Goal: Task Accomplishment & Management: Manage account settings

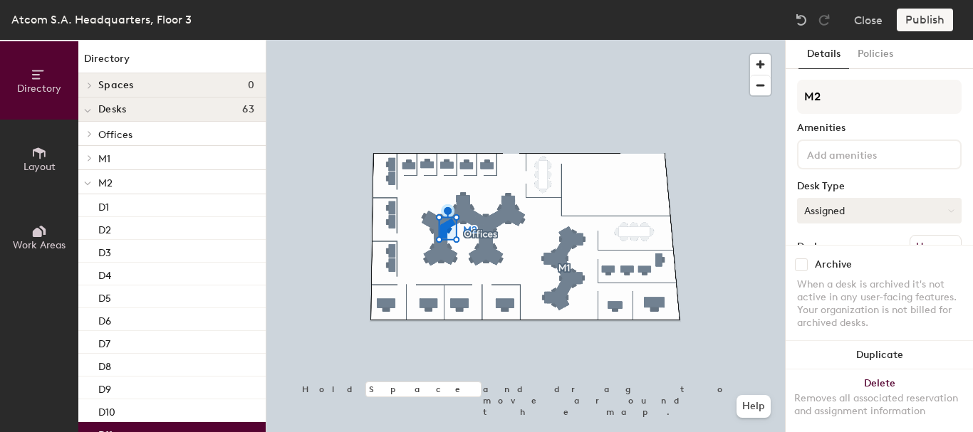
click at [896, 203] on button "Assigned" at bounding box center [879, 211] width 164 height 26
click at [805, 258] on input "checkbox" at bounding box center [801, 264] width 13 height 13
checkbox input "true"
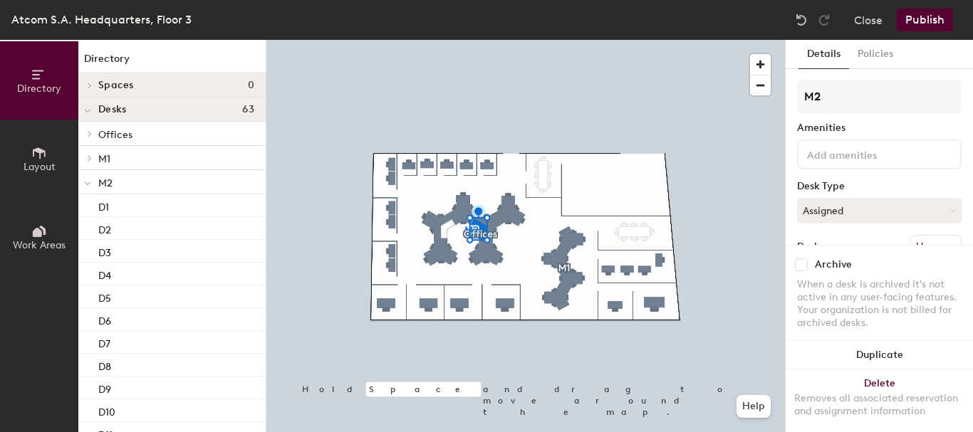
click at [802, 258] on input "checkbox" at bounding box center [801, 264] width 13 height 13
checkbox input "true"
click at [931, 16] on button "Publish" at bounding box center [924, 20] width 56 height 23
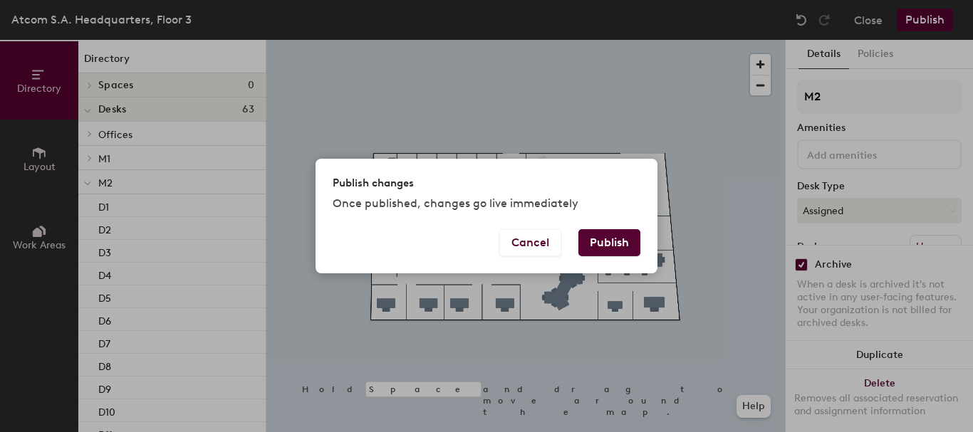
click at [617, 241] on button "Publish" at bounding box center [609, 242] width 62 height 27
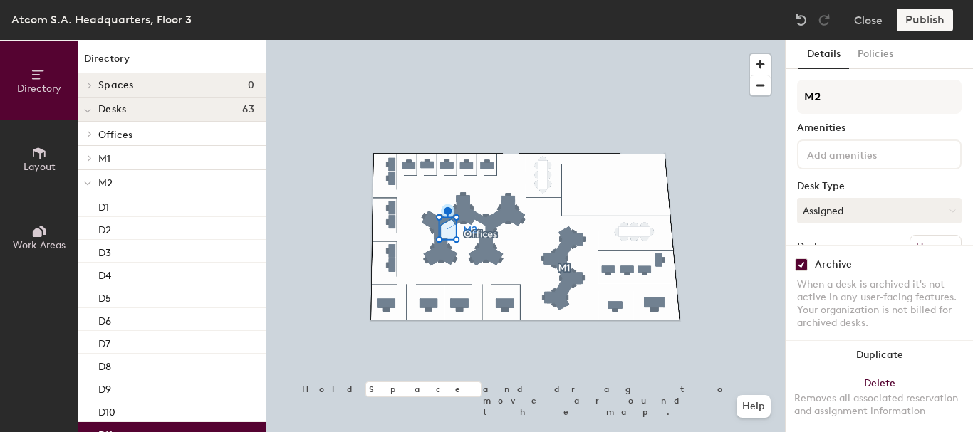
click at [803, 258] on input "checkbox" at bounding box center [801, 264] width 13 height 13
checkbox input "false"
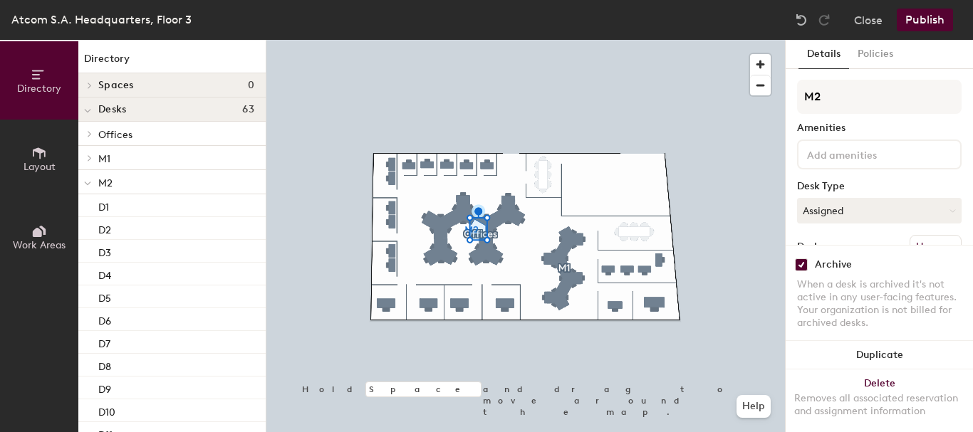
click at [798, 258] on input "checkbox" at bounding box center [801, 264] width 13 height 13
checkbox input "false"
click at [925, 19] on button "Publish" at bounding box center [924, 20] width 56 height 23
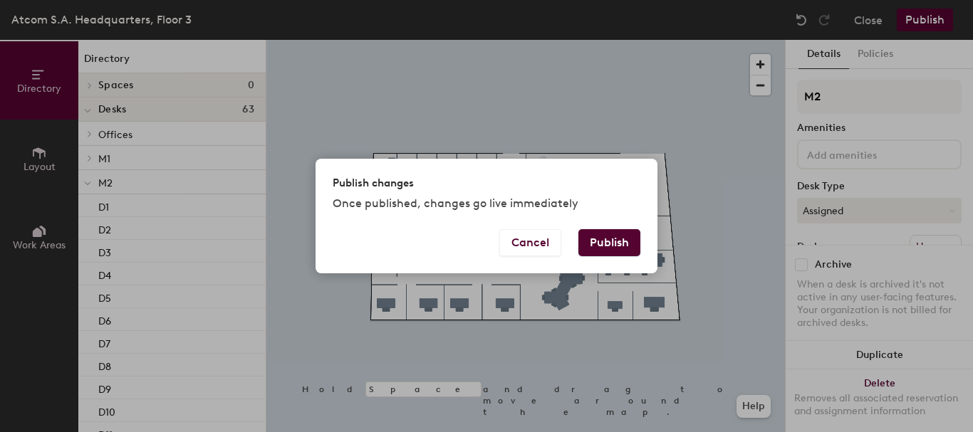
click at [598, 239] on button "Publish" at bounding box center [609, 242] width 62 height 27
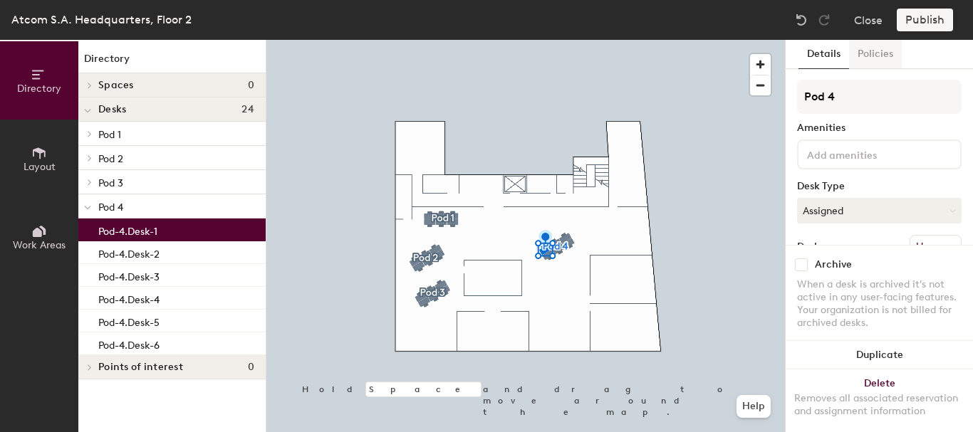
click at [882, 54] on button "Policies" at bounding box center [875, 54] width 53 height 29
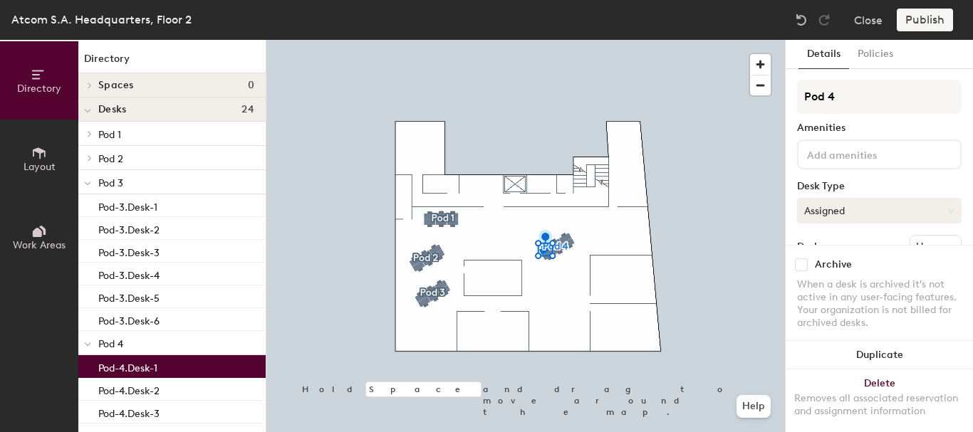
click at [887, 209] on button "Assigned" at bounding box center [879, 211] width 164 height 26
click at [948, 211] on icon at bounding box center [950, 210] width 5 height 2
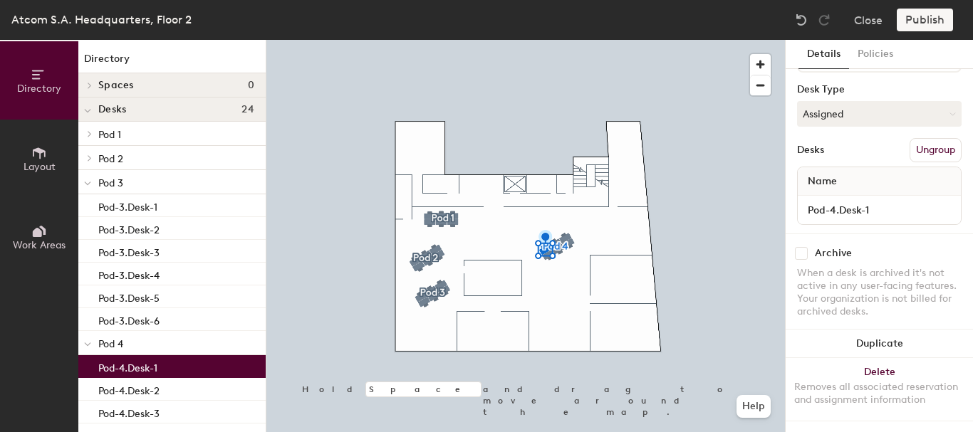
scroll to position [110, 0]
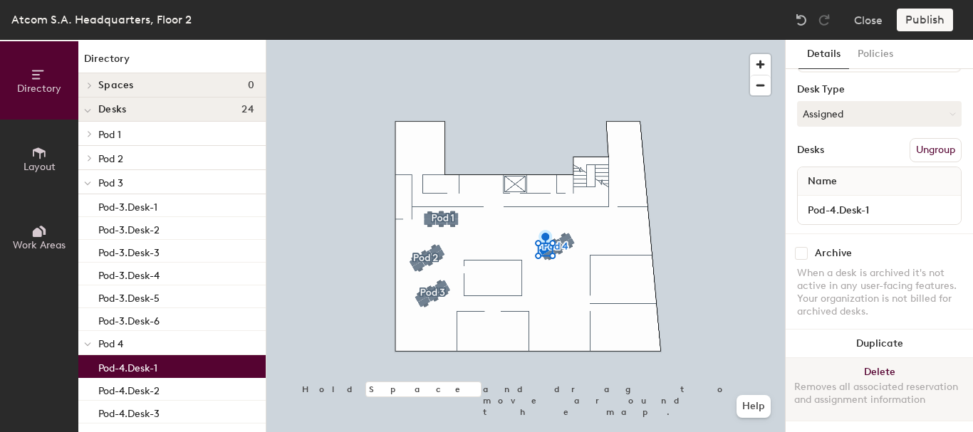
click at [661, 40] on div at bounding box center [525, 40] width 518 height 0
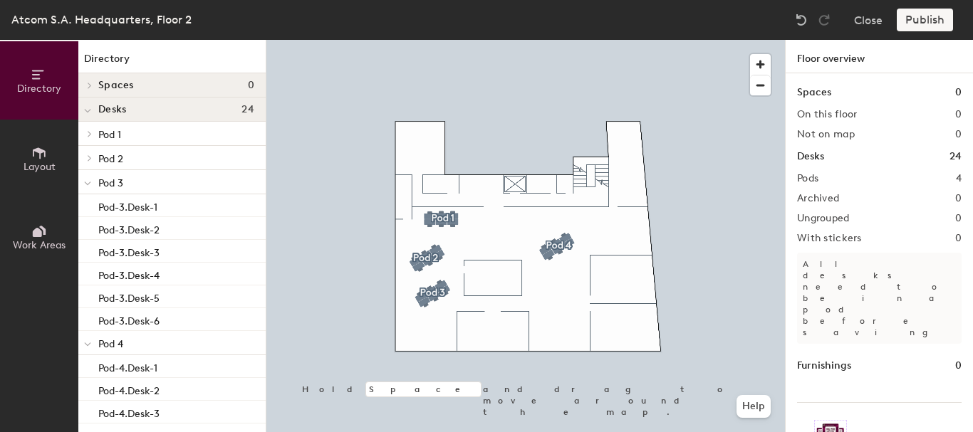
click at [173, 21] on div "Atcom S.A. Headquarters, Floor 2" at bounding box center [101, 20] width 180 height 18
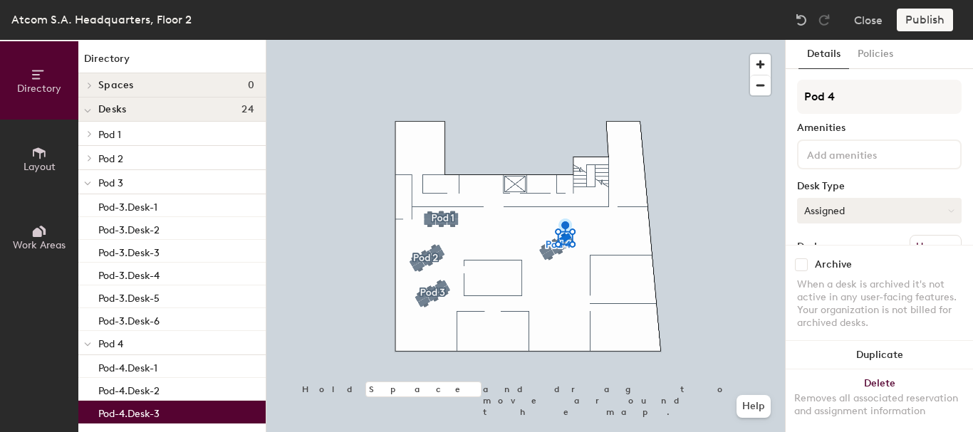
click at [874, 214] on button "Assigned" at bounding box center [879, 211] width 164 height 26
click at [867, 18] on button "Close" at bounding box center [868, 20] width 28 height 23
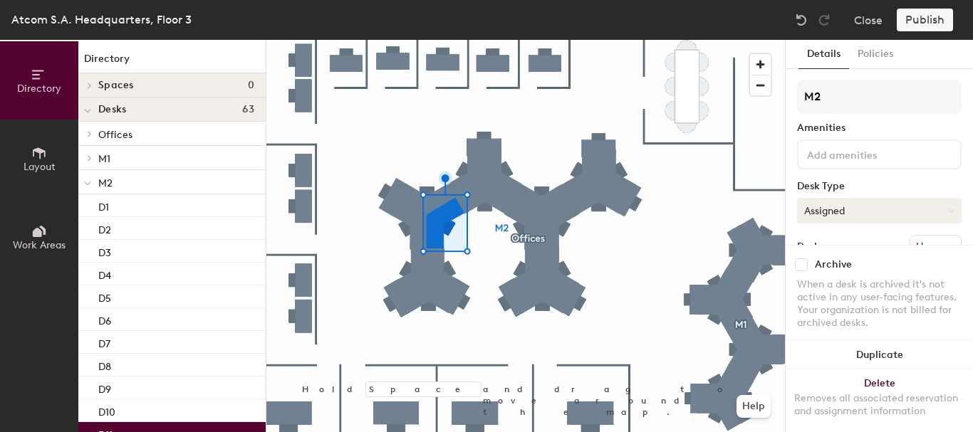
click at [876, 203] on button "Assigned" at bounding box center [879, 211] width 164 height 26
click at [862, 16] on button "Close" at bounding box center [868, 20] width 28 height 23
